Goal: Navigation & Orientation: Find specific page/section

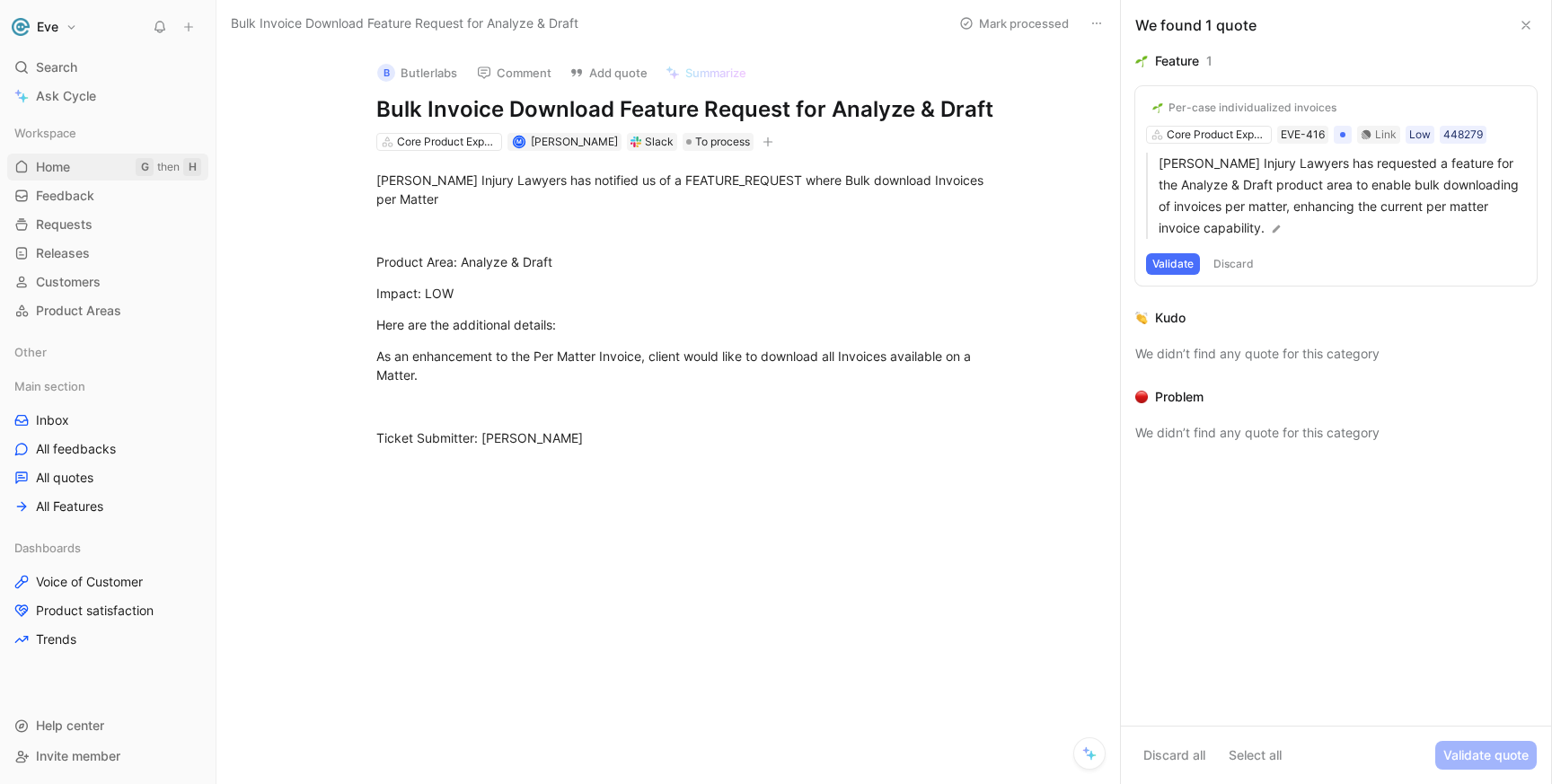
click at [65, 166] on span "Home" at bounding box center [53, 167] width 34 height 18
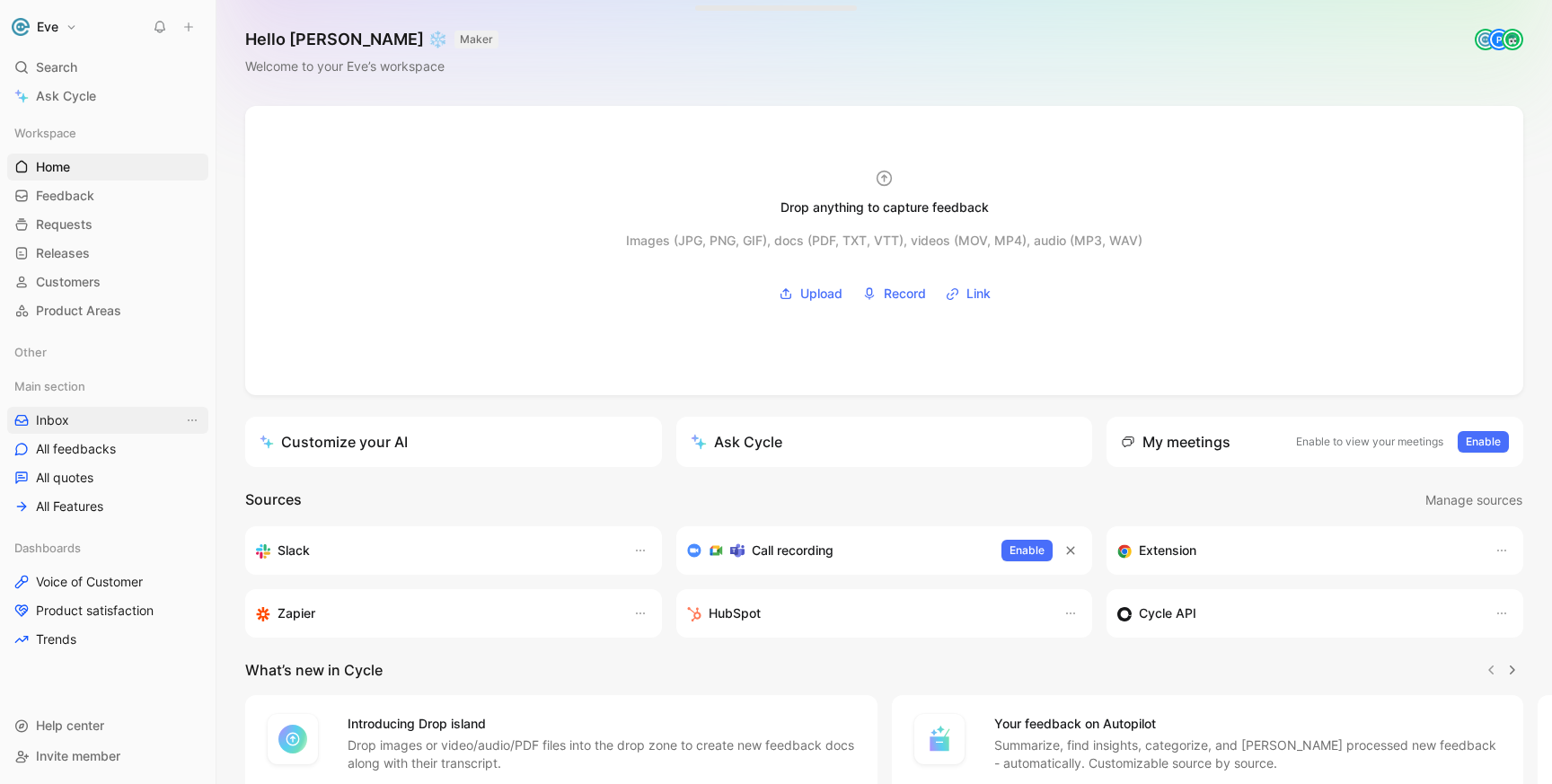
click at [98, 421] on link "Inbox" at bounding box center [107, 420] width 201 height 27
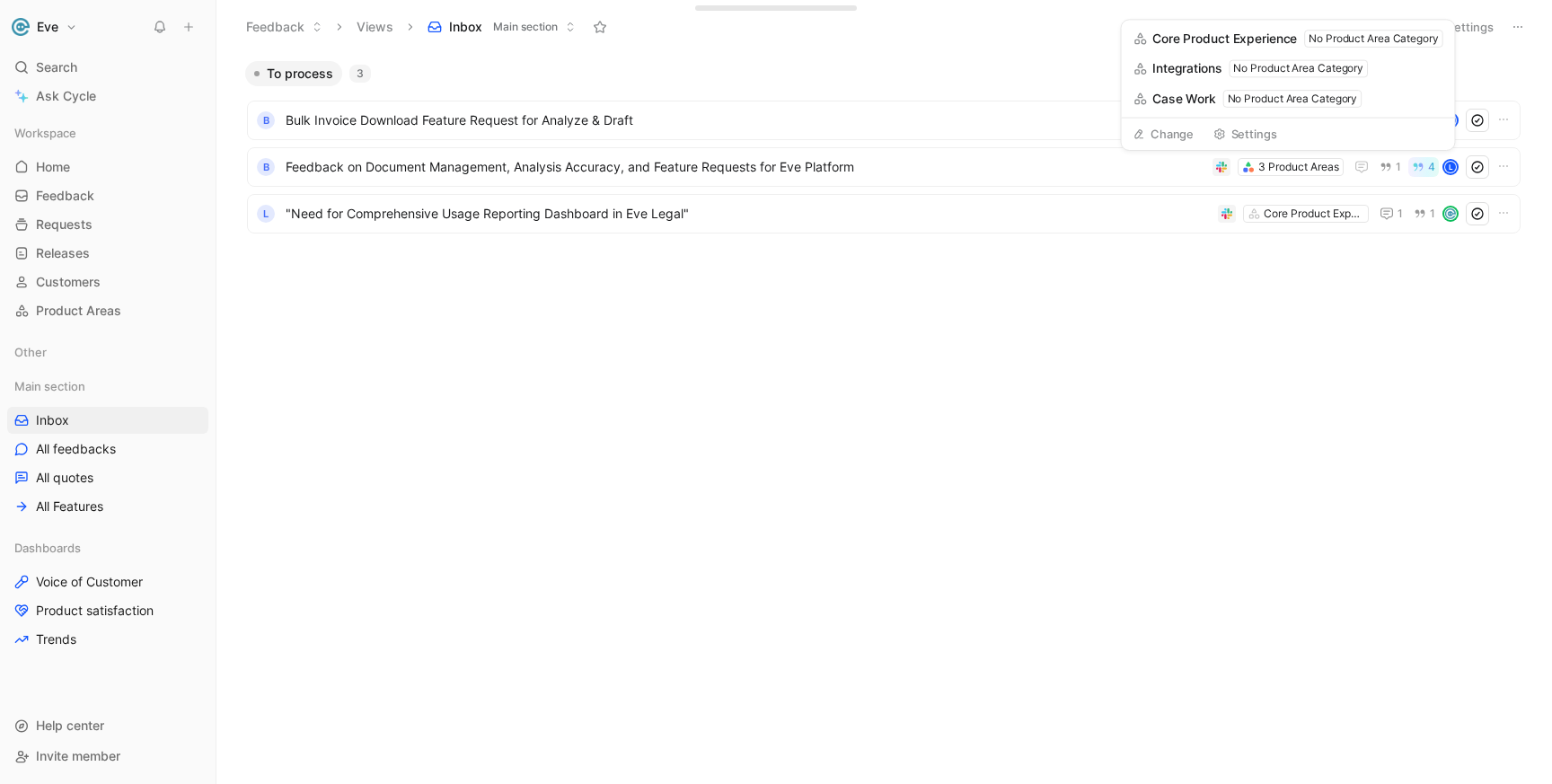
click at [1165, 338] on div "To process 3 B Bulk Invoice Download Feature Request for Analyze & Draft Core P…" at bounding box center [883, 422] width 1310 height 723
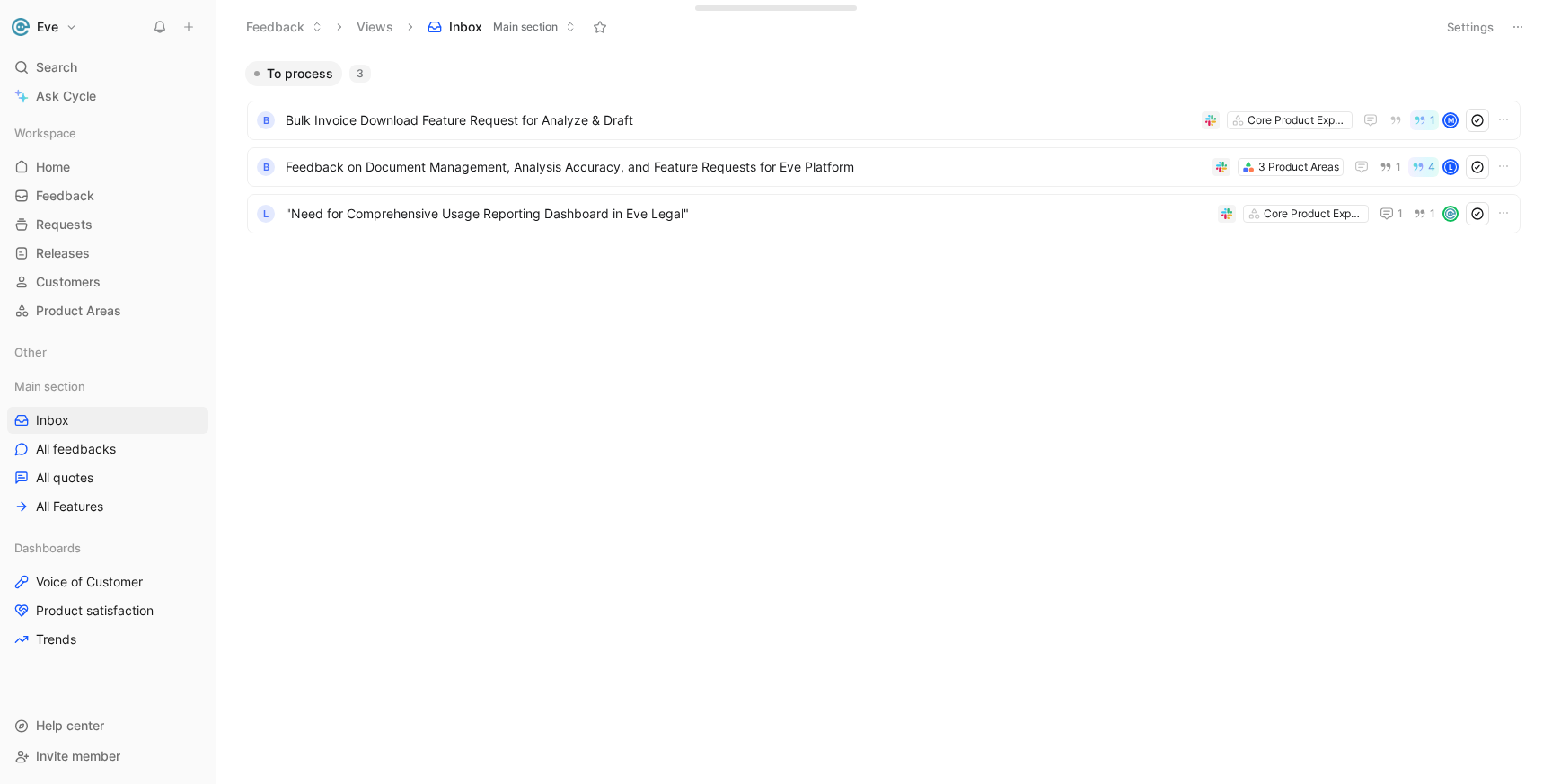
click at [1243, 358] on div "To process 3 B Bulk Invoice Download Feature Request for Analyze & Draft Core P…" at bounding box center [883, 422] width 1310 height 723
click at [458, 298] on div "To process 3 B Bulk Invoice Download Feature Request for Analyze & Draft Core P…" at bounding box center [882, 195] width 1312 height 270
